Goal: Find specific page/section: Find specific page/section

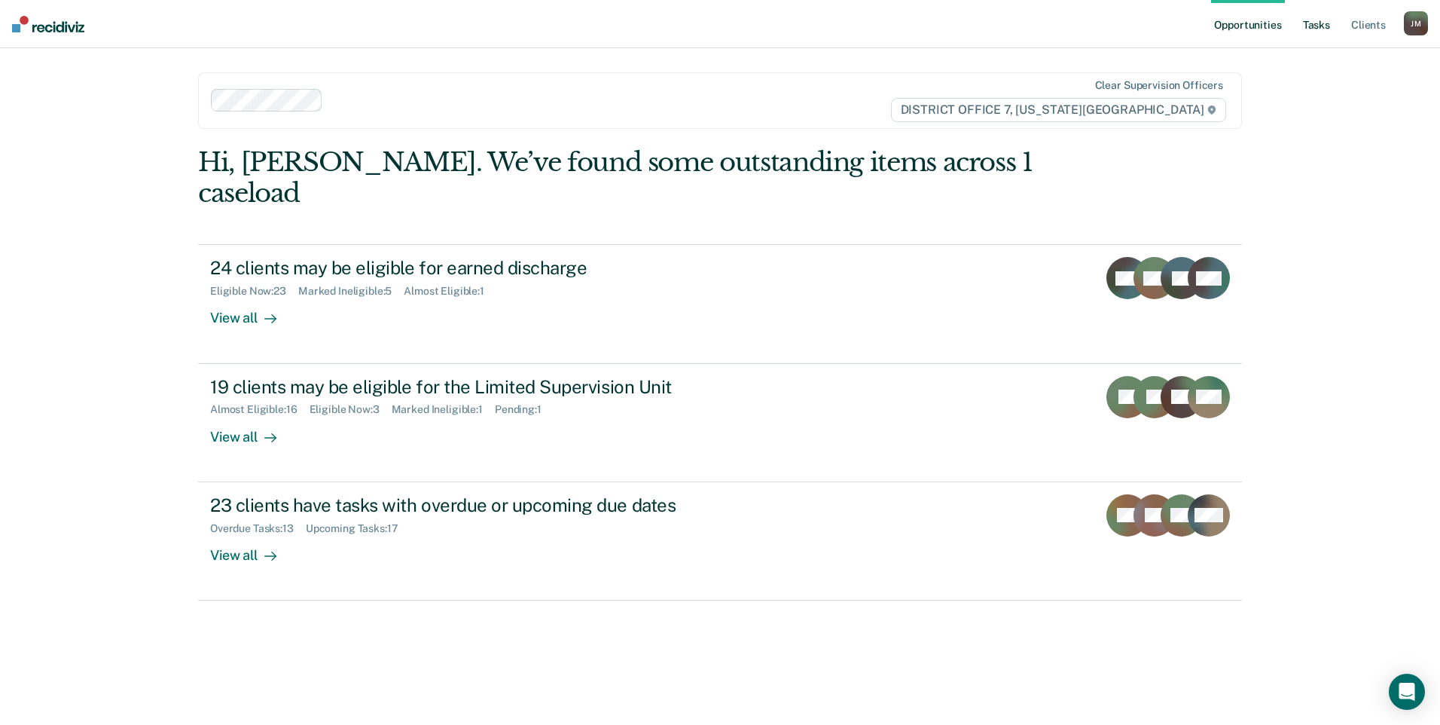
click at [1309, 28] on link "Tasks" at bounding box center [1316, 24] width 33 height 48
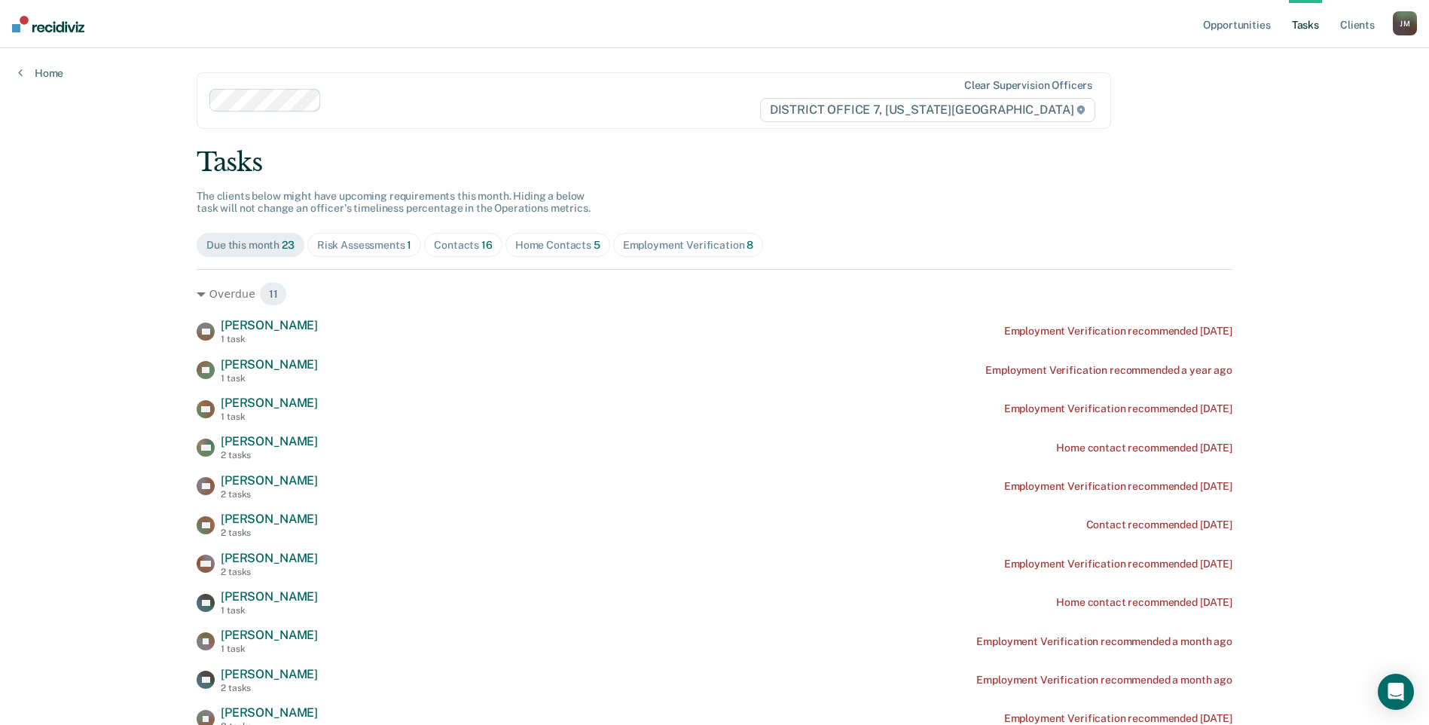
click at [434, 246] on div "Contacts 16" at bounding box center [463, 245] width 59 height 13
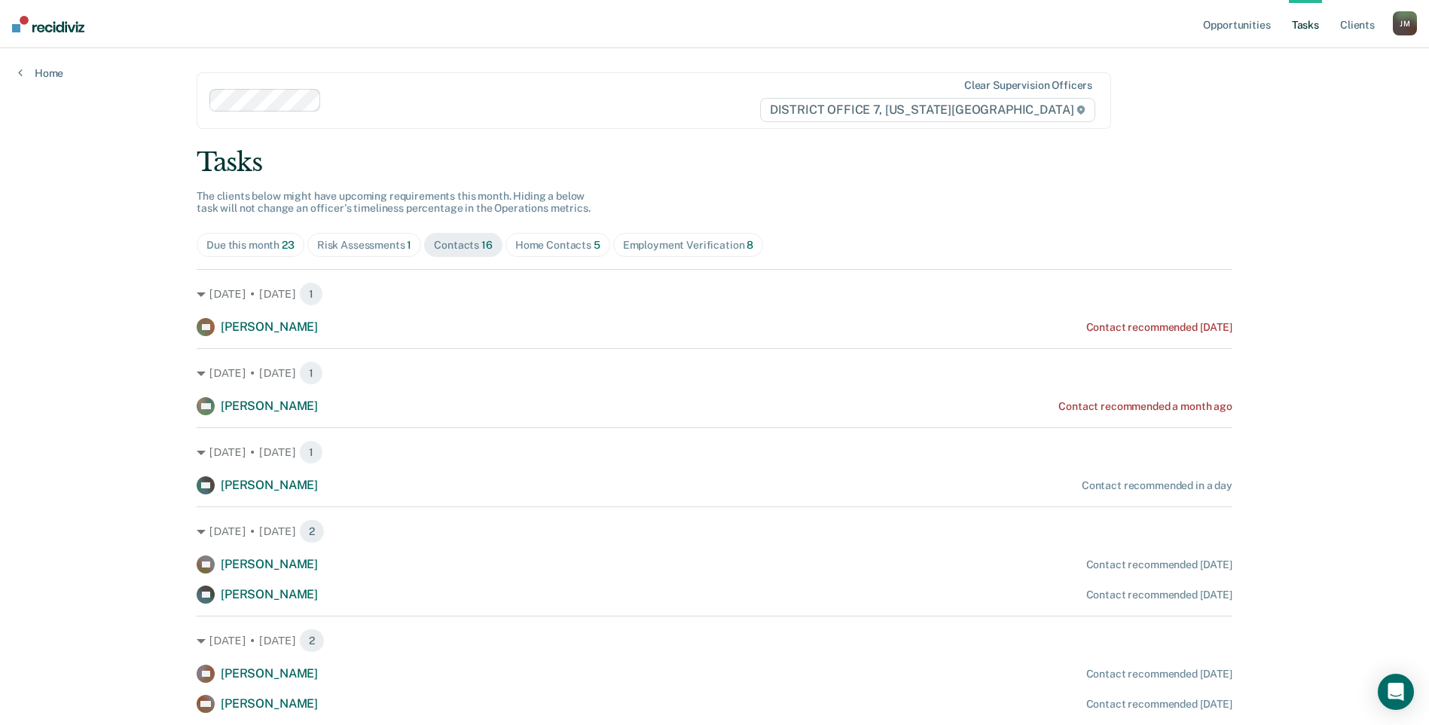
click at [551, 245] on div "Home Contacts 5" at bounding box center [557, 245] width 85 height 13
